Goal: Transaction & Acquisition: Download file/media

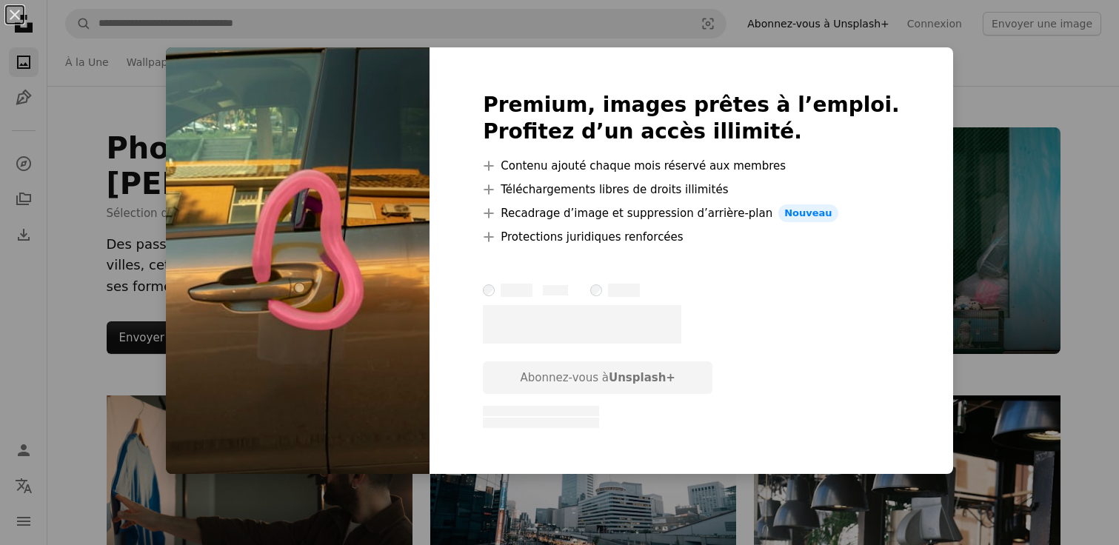
scroll to position [11237, 0]
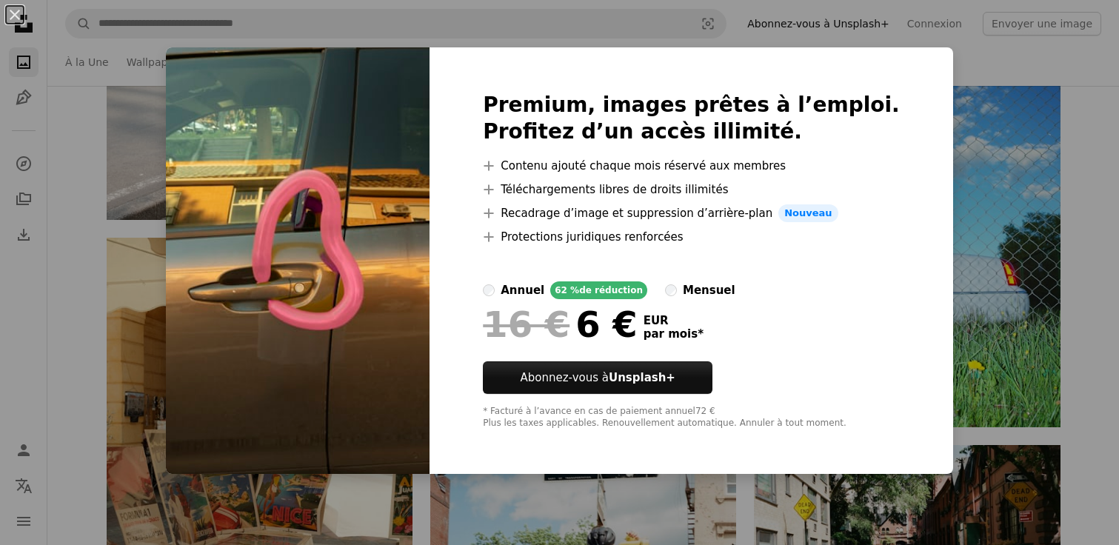
click at [946, 65] on div "An X shape Premium, images prêtes à l’emploi. Profitez d’un accès illimité. A p…" at bounding box center [559, 272] width 1119 height 545
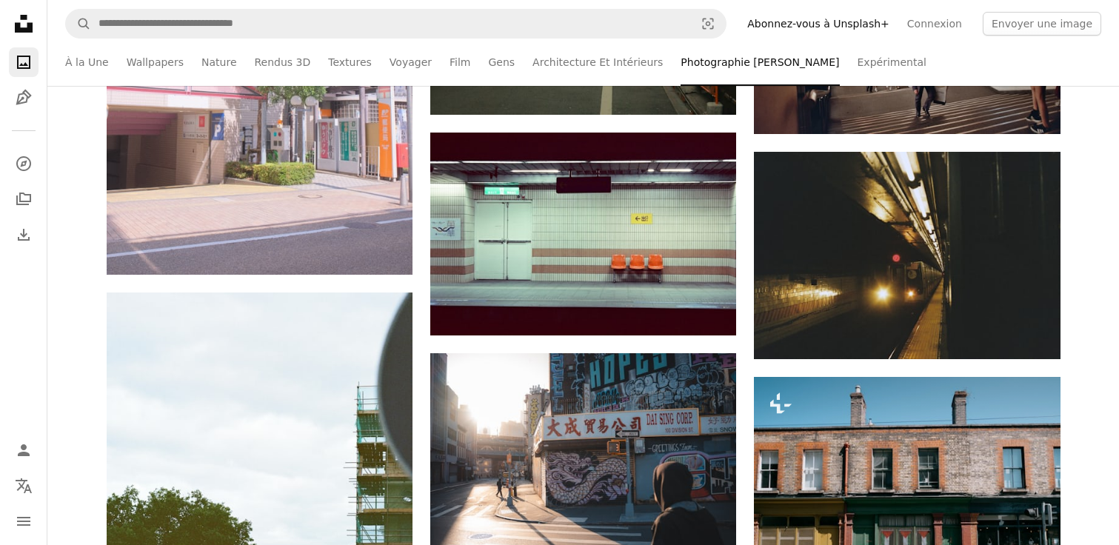
scroll to position [16586, 0]
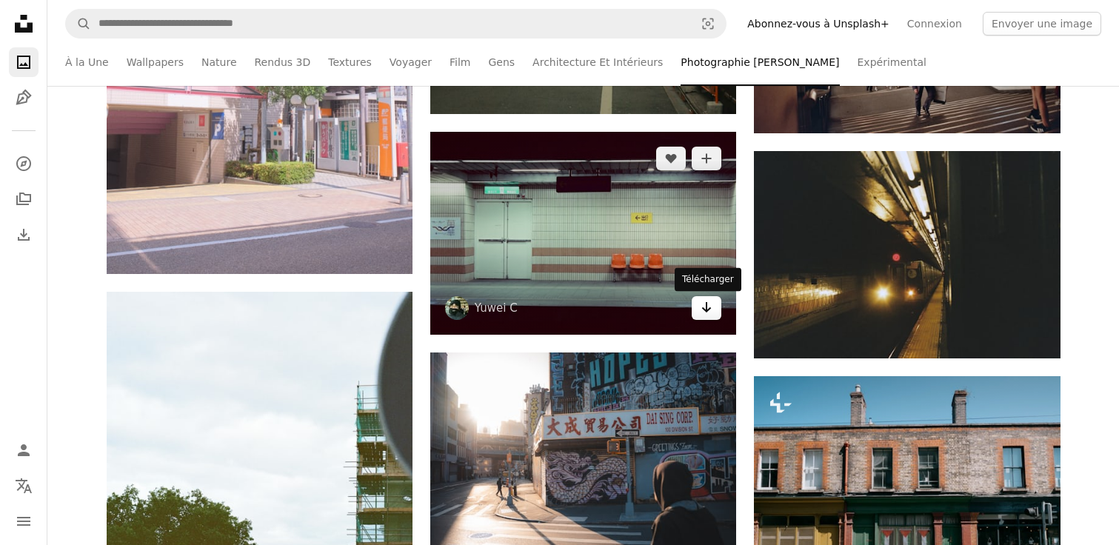
click at [705, 310] on icon "Télécharger" at bounding box center [707, 307] width 10 height 10
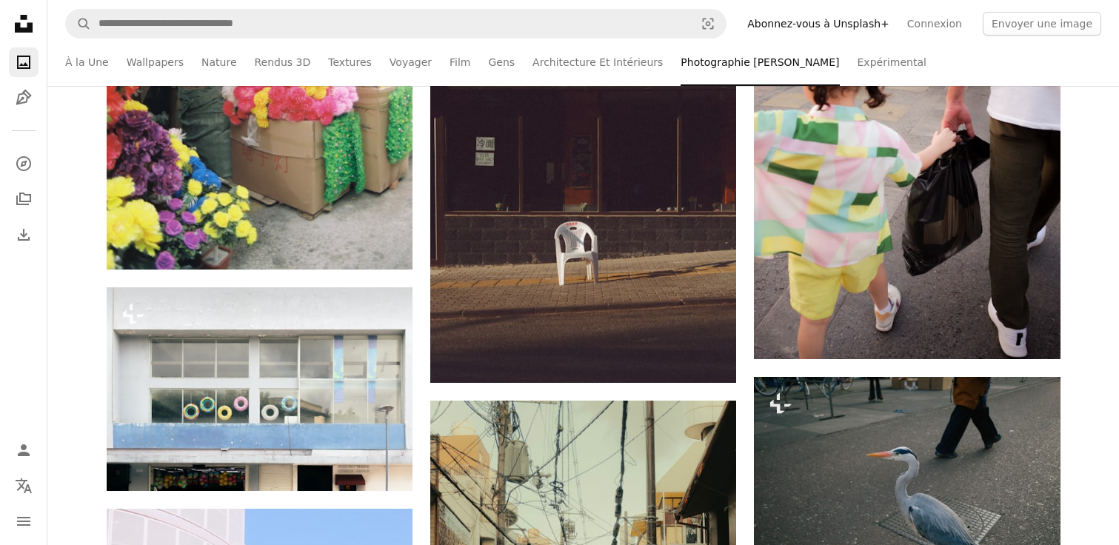
scroll to position [15850, 0]
